Goal: Task Accomplishment & Management: Complete application form

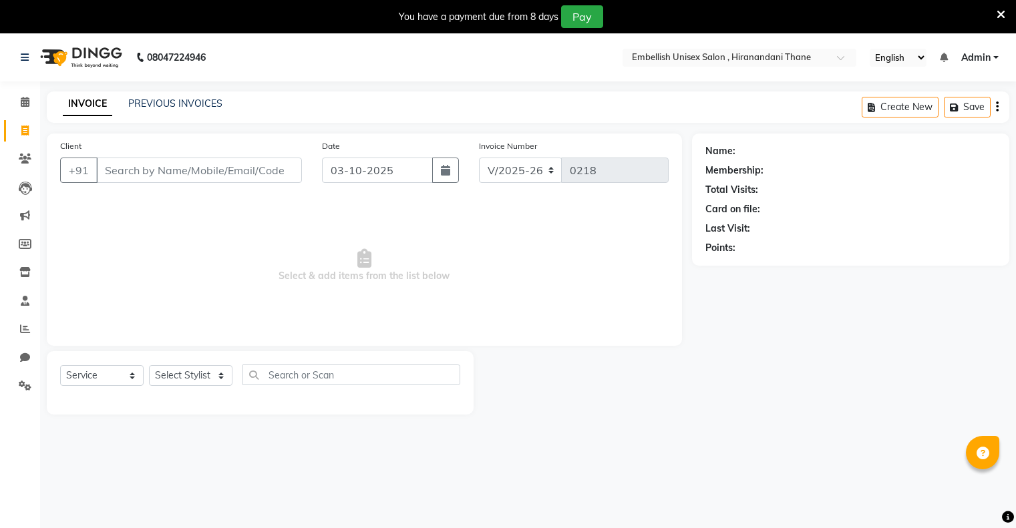
select select "8665"
select select "service"
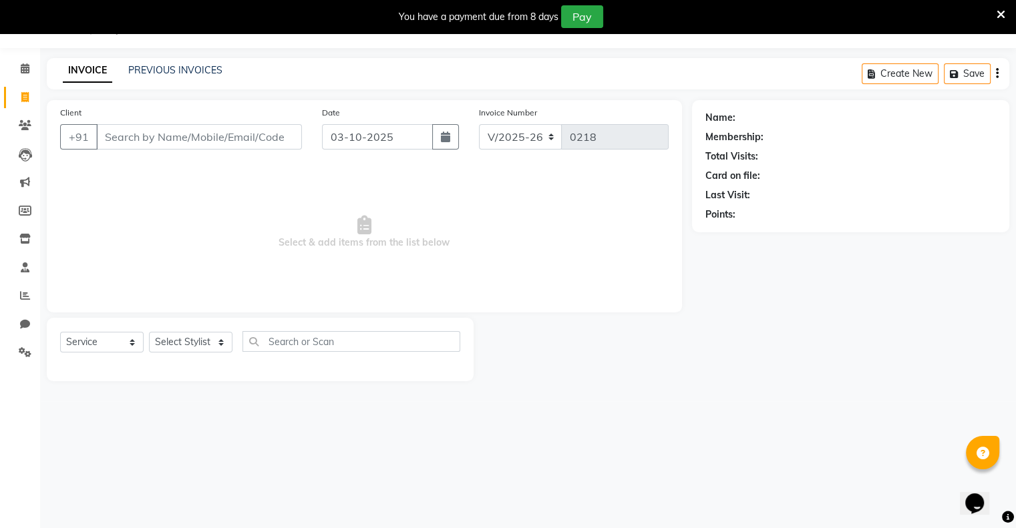
click at [118, 140] on input "Client" at bounding box center [199, 136] width 206 height 25
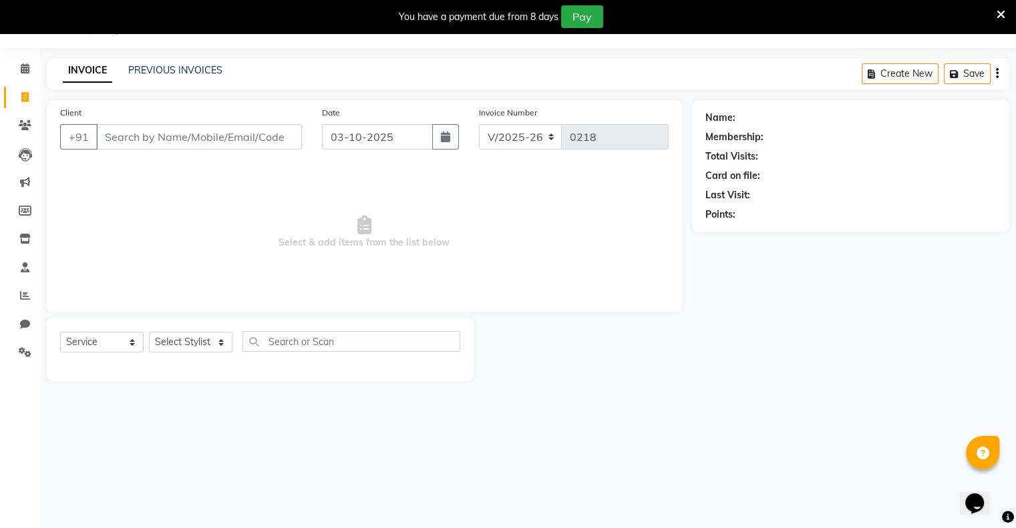
click at [118, 140] on input "Client" at bounding box center [199, 136] width 206 height 25
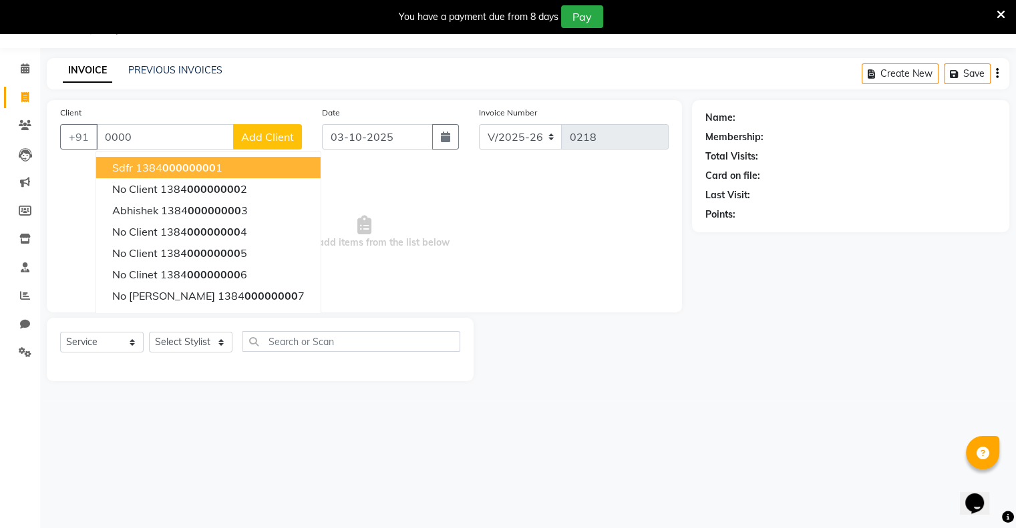
type input "0000"
click at [272, 138] on span "Add Client" at bounding box center [267, 136] width 53 height 13
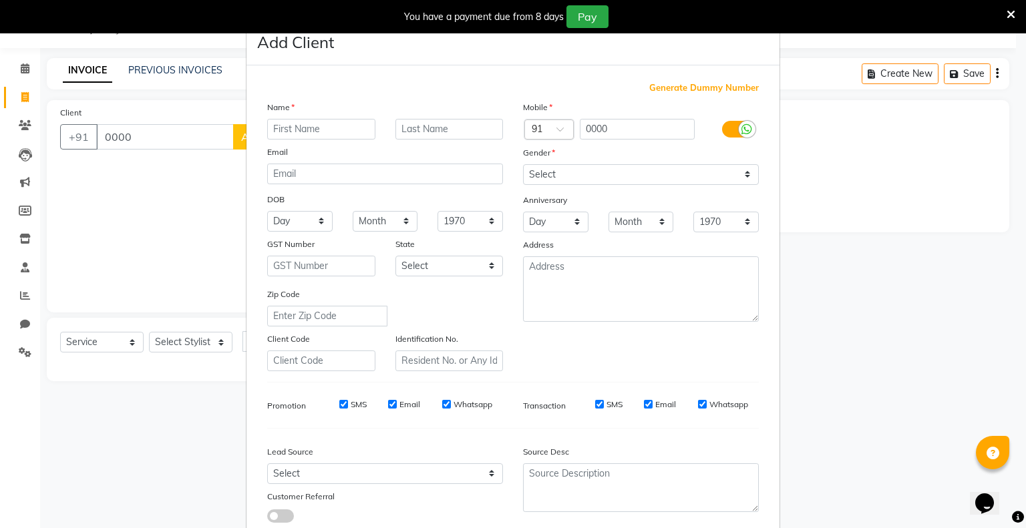
type input "n"
type input "No [PERSON_NAME]"
click at [744, 177] on select "Select [DEMOGRAPHIC_DATA] [DEMOGRAPHIC_DATA] Other Prefer Not To Say" at bounding box center [641, 174] width 236 height 21
click at [722, 85] on span "Generate Dummy Number" at bounding box center [704, 87] width 110 height 13
type input "1384000000010"
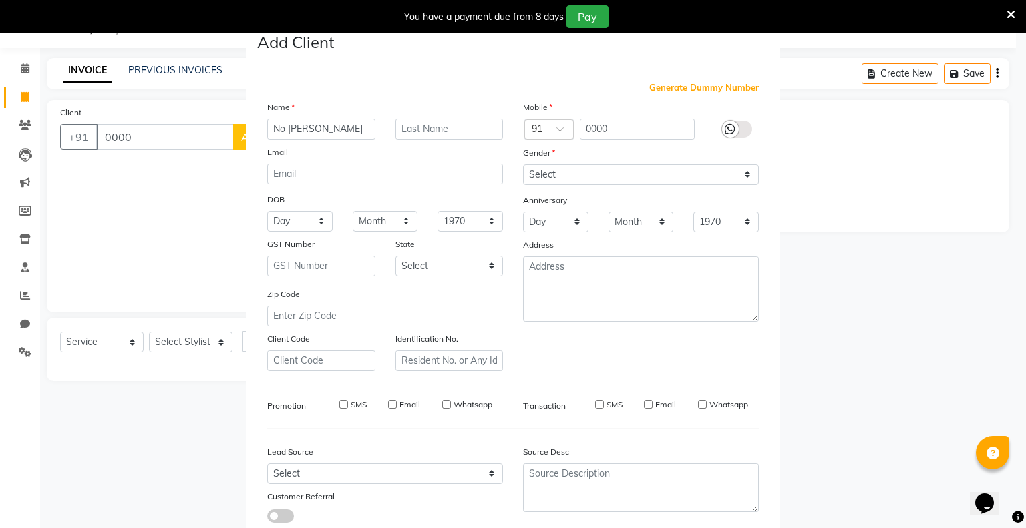
checkbox input "false"
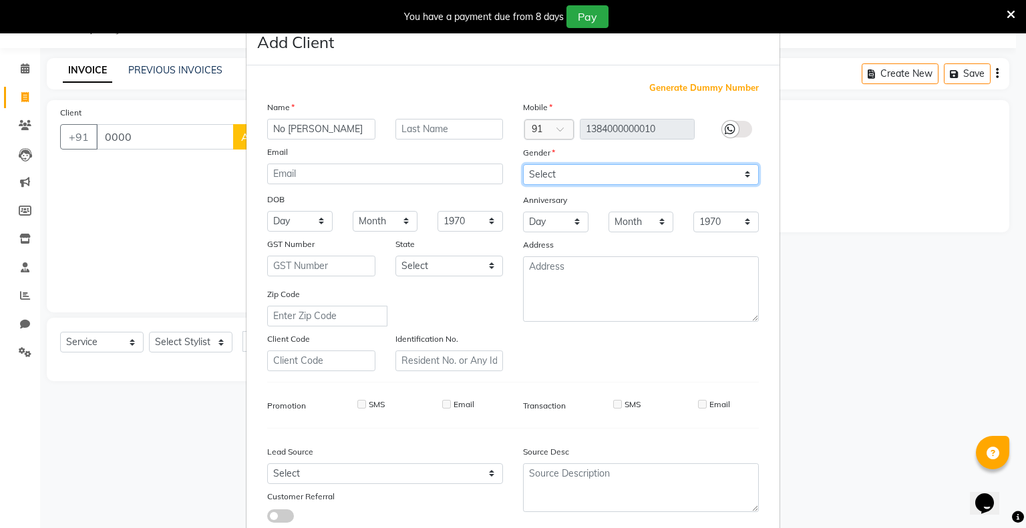
click at [745, 172] on select "Select [DEMOGRAPHIC_DATA] [DEMOGRAPHIC_DATA] Other Prefer Not To Say" at bounding box center [641, 174] width 236 height 21
select select "[DEMOGRAPHIC_DATA]"
click at [523, 165] on select "Select [DEMOGRAPHIC_DATA] [DEMOGRAPHIC_DATA] Other Prefer Not To Say" at bounding box center [641, 174] width 236 height 21
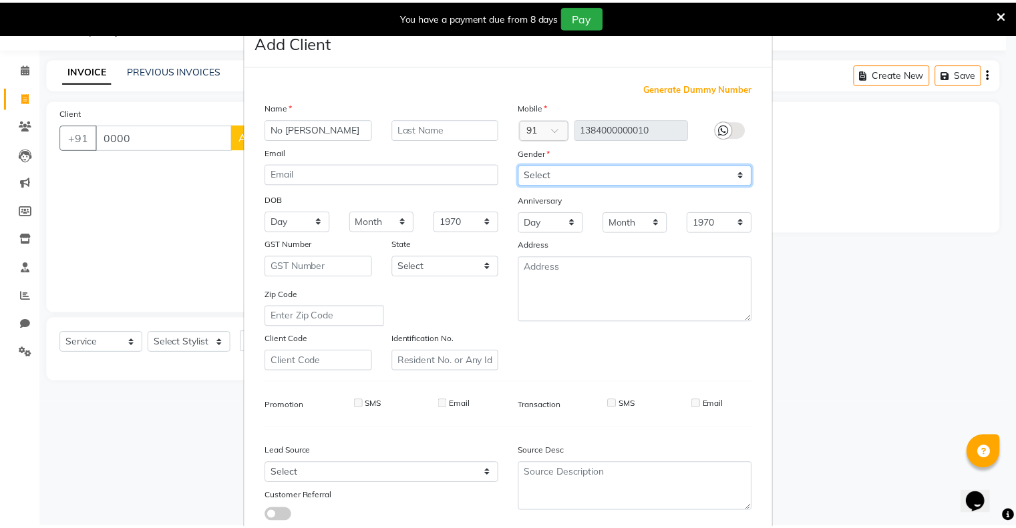
scroll to position [94, 0]
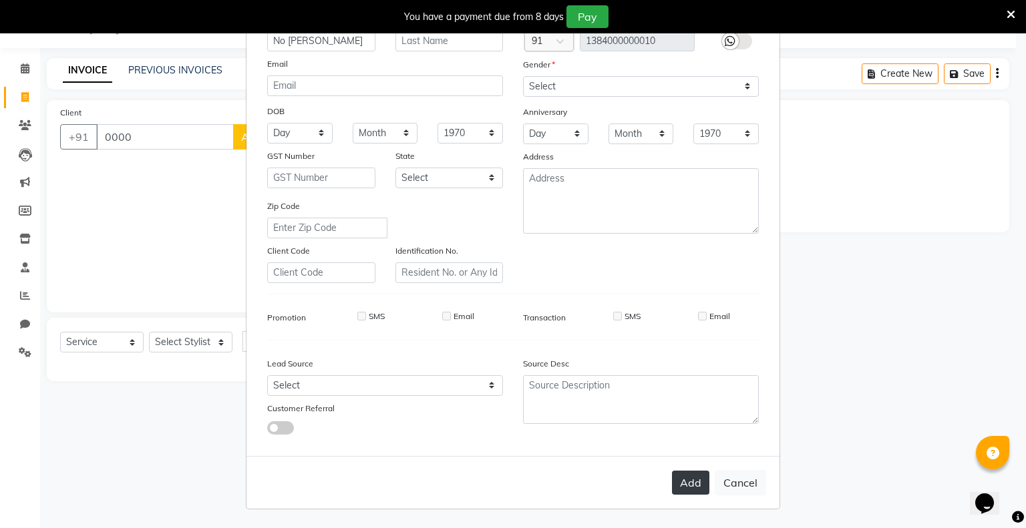
click at [697, 479] on button "Add" at bounding box center [690, 483] width 37 height 24
type input "1384000000010"
select select
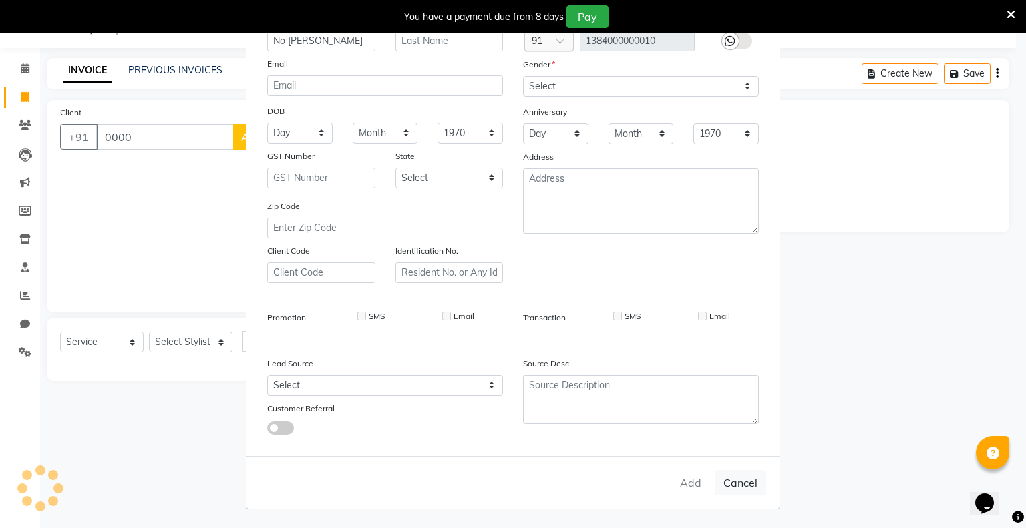
select select
checkbox input "false"
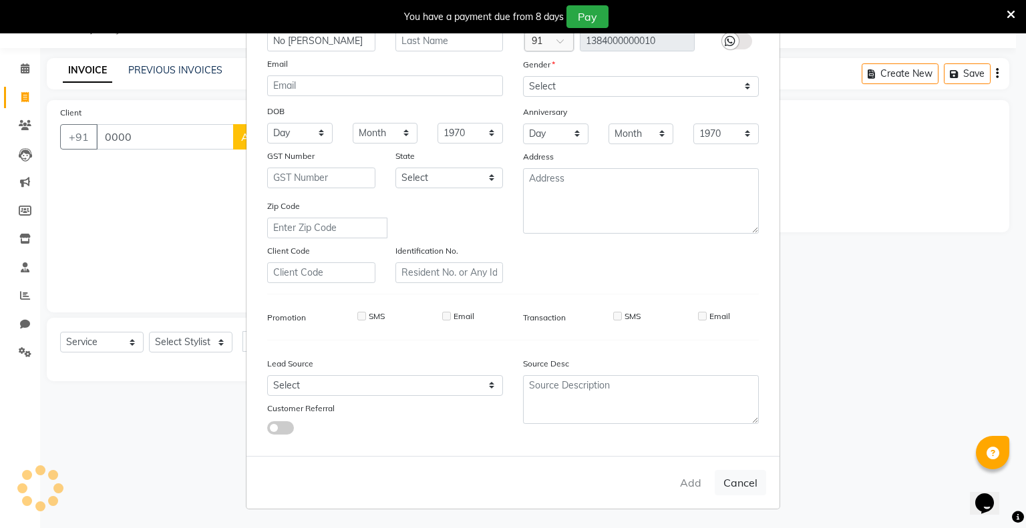
checkbox input "false"
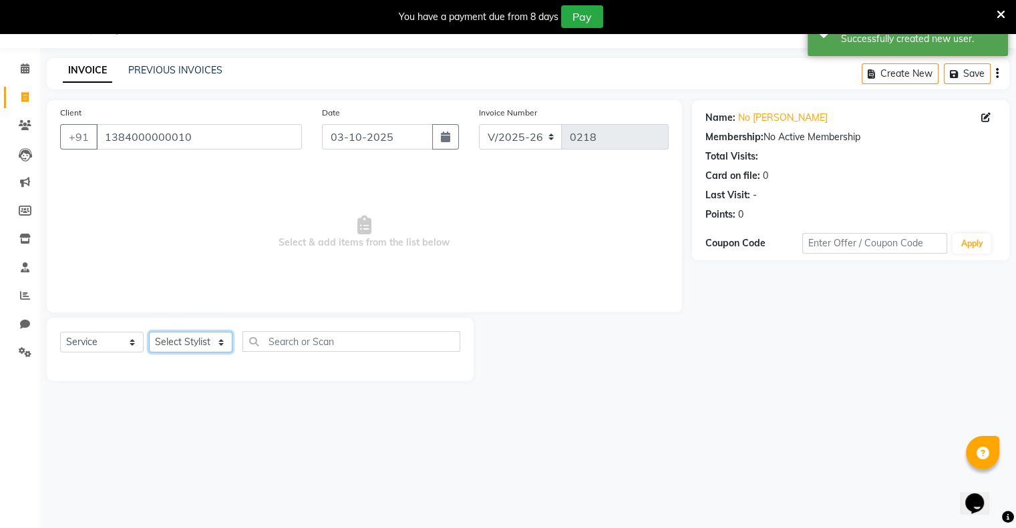
click at [222, 343] on select "Select Stylist [PERSON_NAME] Poonam Samir Tappu [PERSON_NAME]" at bounding box center [190, 342] width 83 height 21
select select "87270"
click at [149, 333] on select "Select Stylist [PERSON_NAME] Poonam Samir Tappu [PERSON_NAME]" at bounding box center [190, 342] width 83 height 21
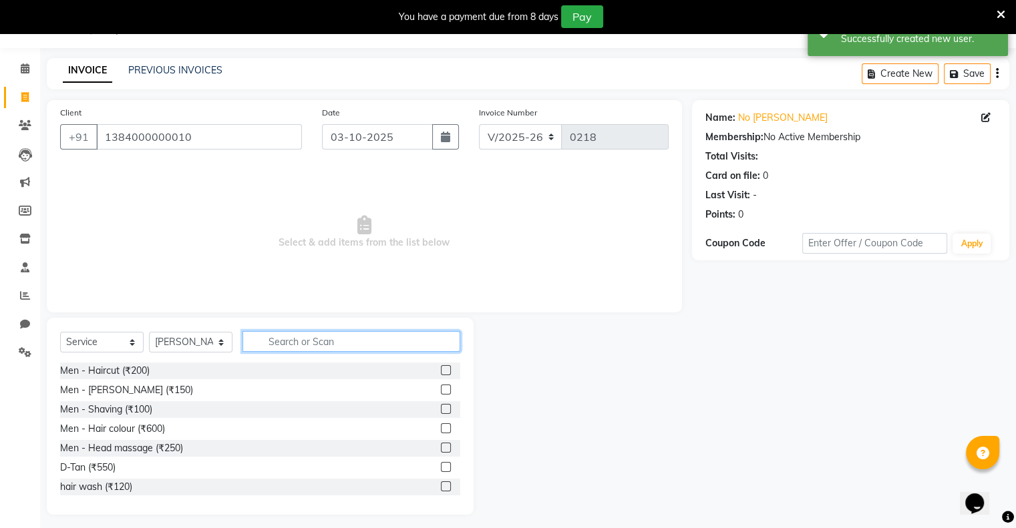
click at [294, 347] on input "text" at bounding box center [351, 341] width 218 height 21
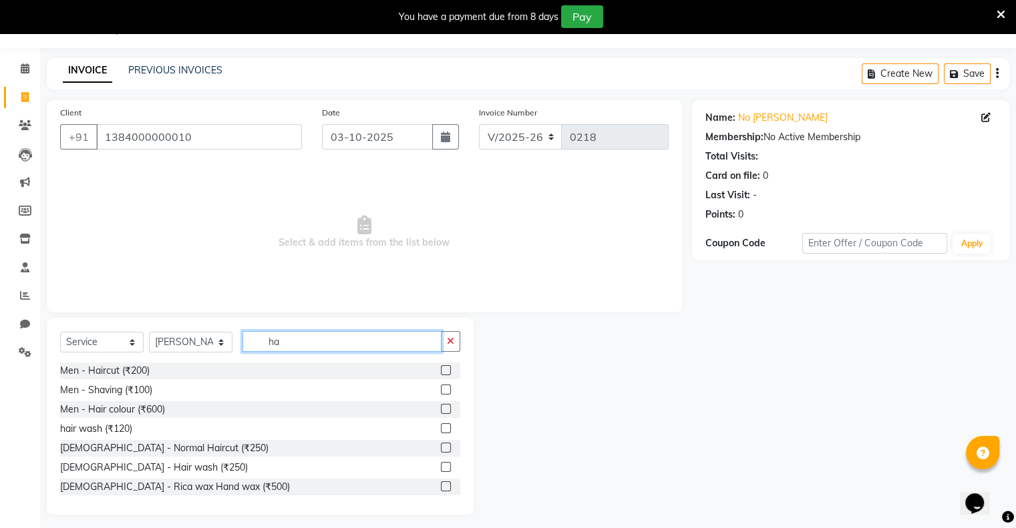
type input "ha"
click at [429, 467] on div "[DEMOGRAPHIC_DATA] - Hair wash (₹250)" at bounding box center [260, 468] width 400 height 17
click at [441, 464] on label at bounding box center [446, 467] width 10 height 10
click at [441, 464] on input "checkbox" at bounding box center [445, 468] width 9 height 9
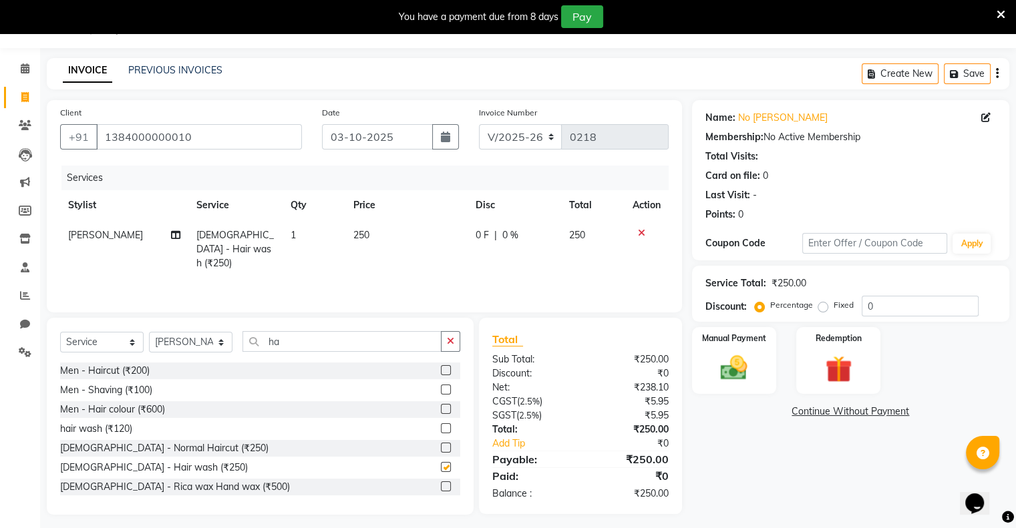
checkbox input "false"
click at [332, 333] on input "ha" at bounding box center [341, 341] width 199 height 21
type input "h"
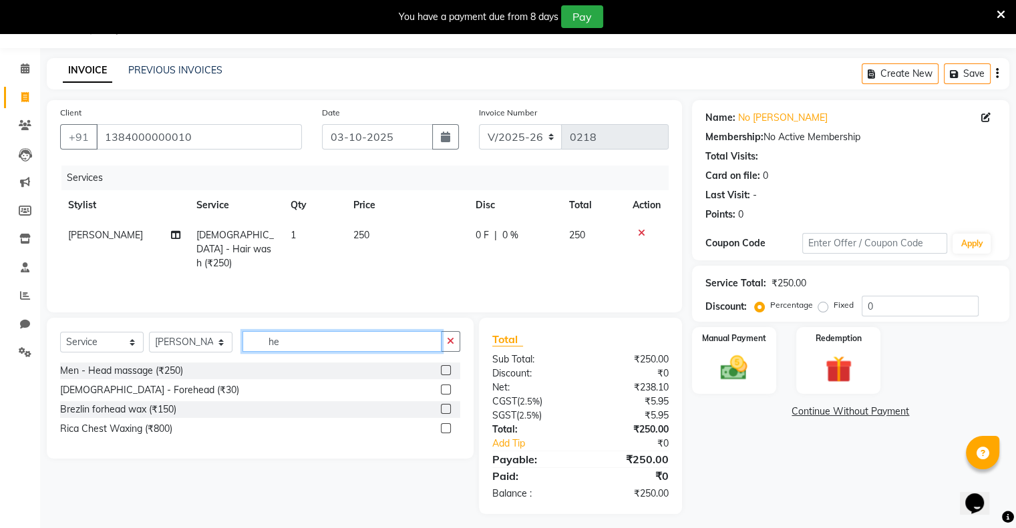
click at [331, 349] on input "he" at bounding box center [341, 341] width 199 height 21
type input "h"
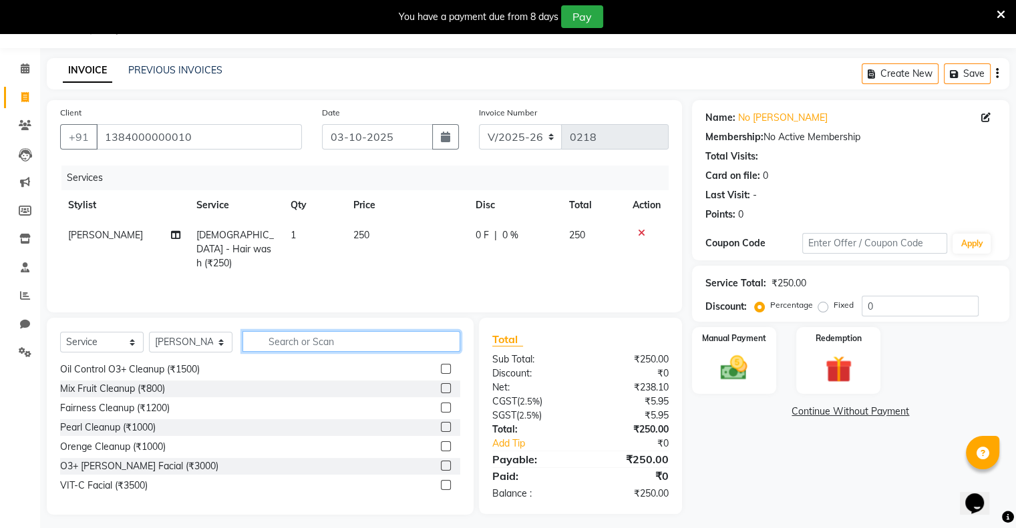
scroll to position [0, 0]
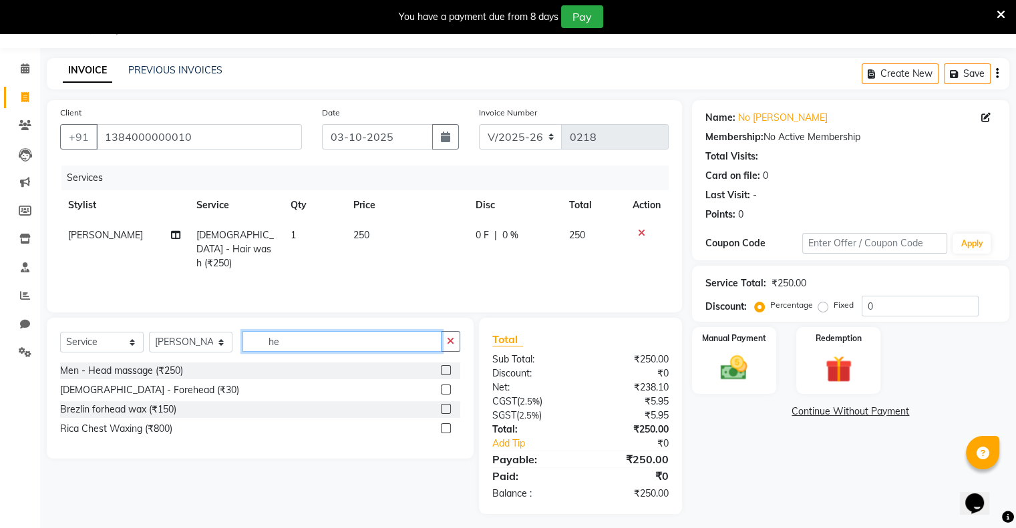
type input "h"
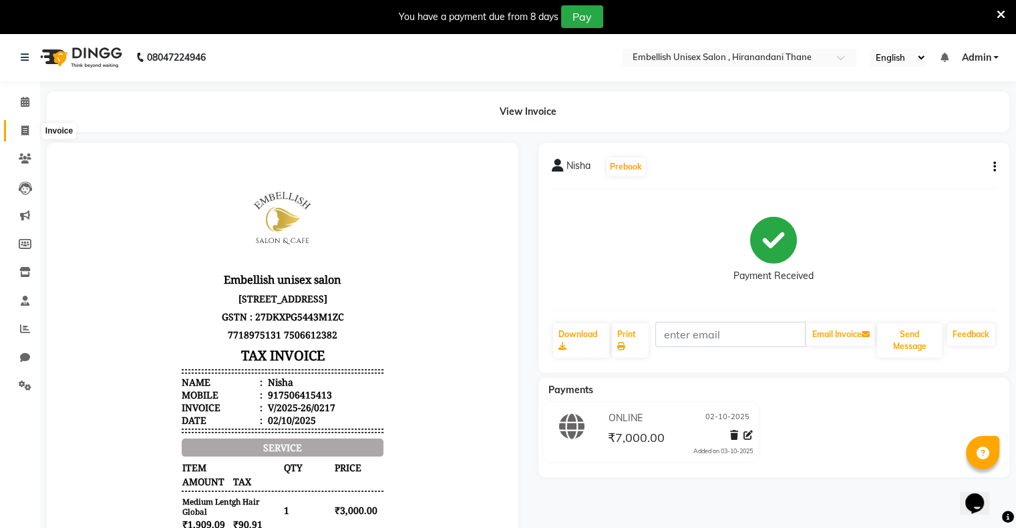
click at [27, 129] on icon at bounding box center [24, 131] width 7 height 10
select select "8665"
select select "service"
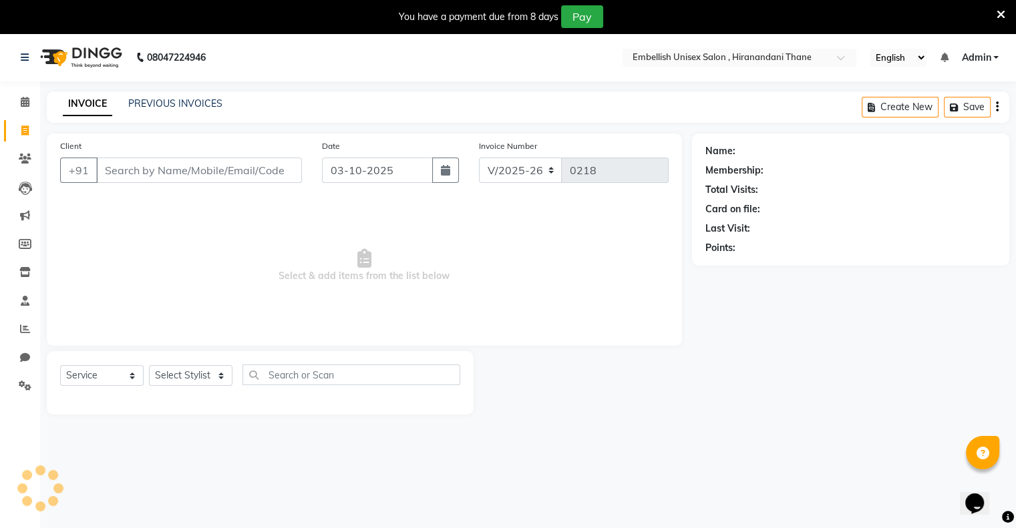
scroll to position [33, 0]
